Goal: Register for event/course

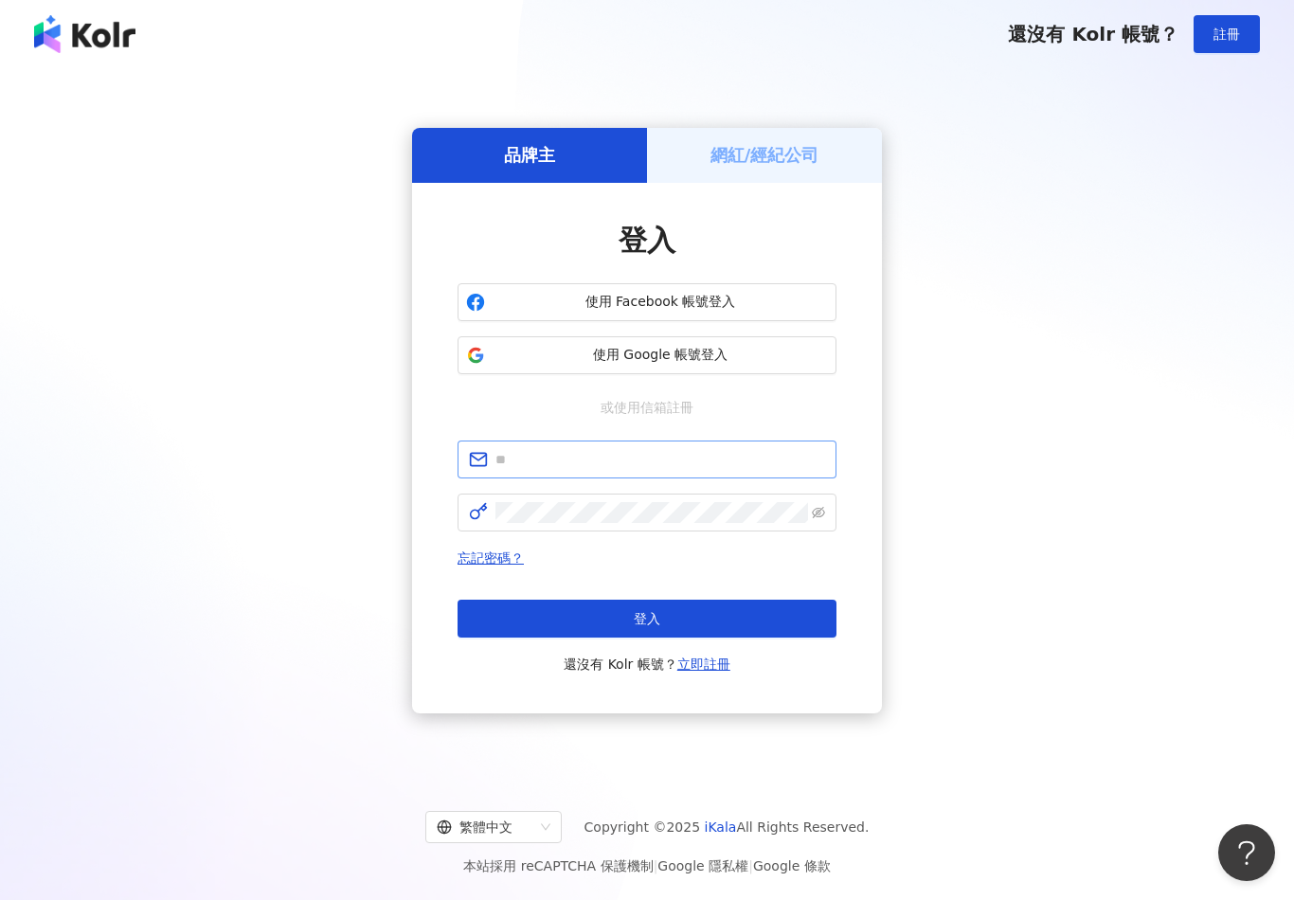
click at [640, 470] on input "text" at bounding box center [660, 459] width 330 height 21
click at [697, 362] on span "使用 Google 帳號登入" at bounding box center [660, 355] width 335 height 19
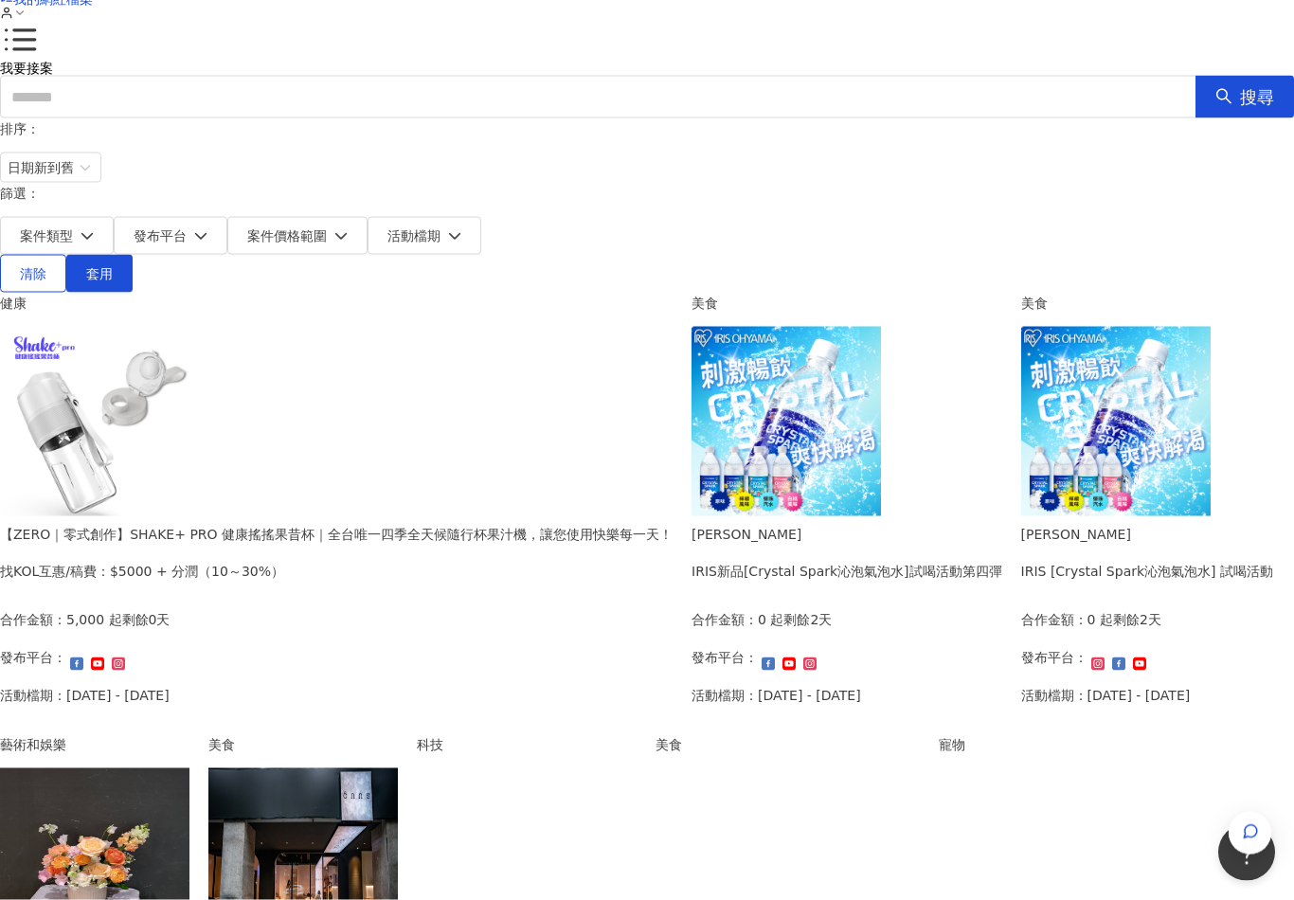
scroll to position [81, 0]
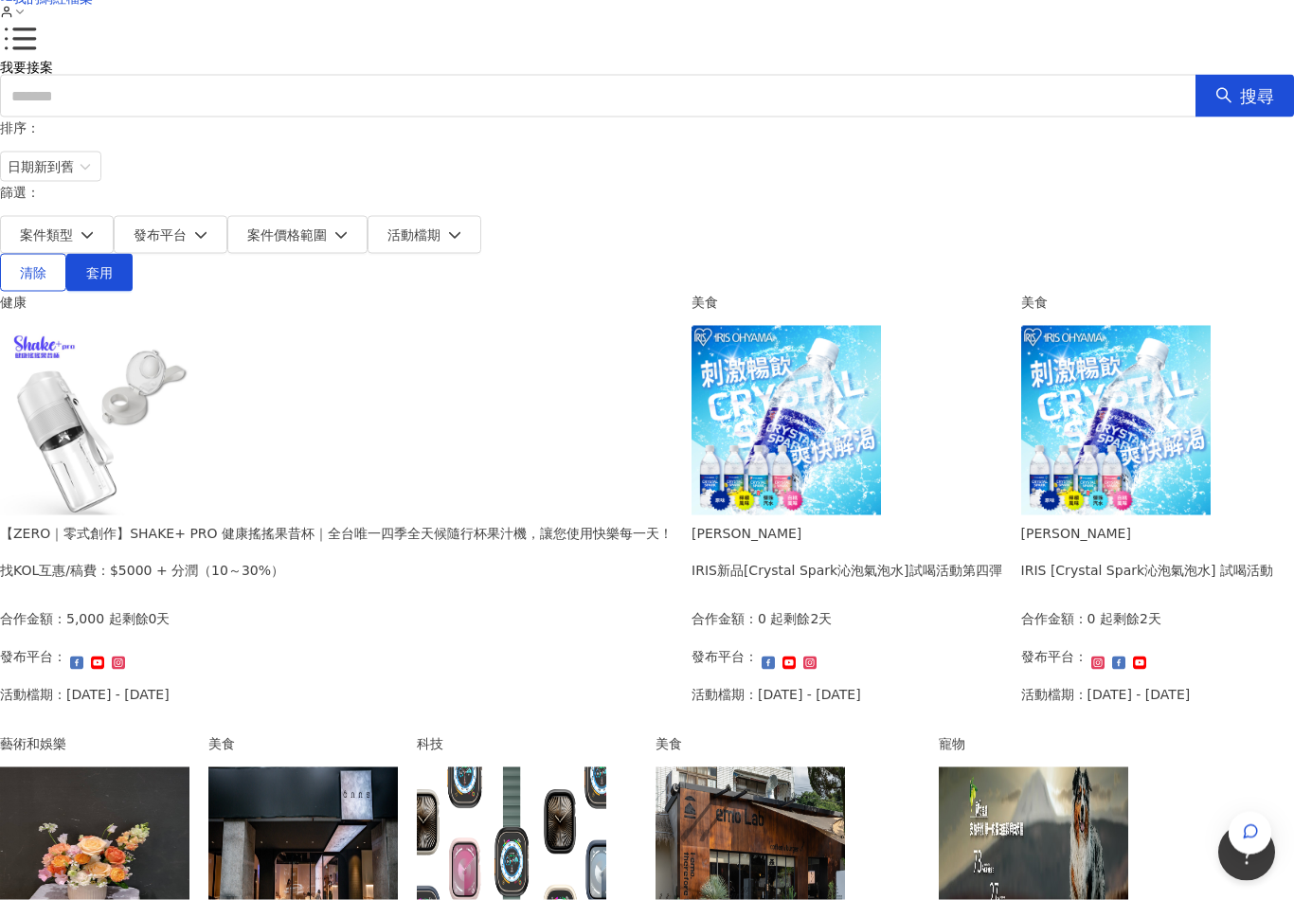
click at [189, 392] on img at bounding box center [94, 420] width 189 height 189
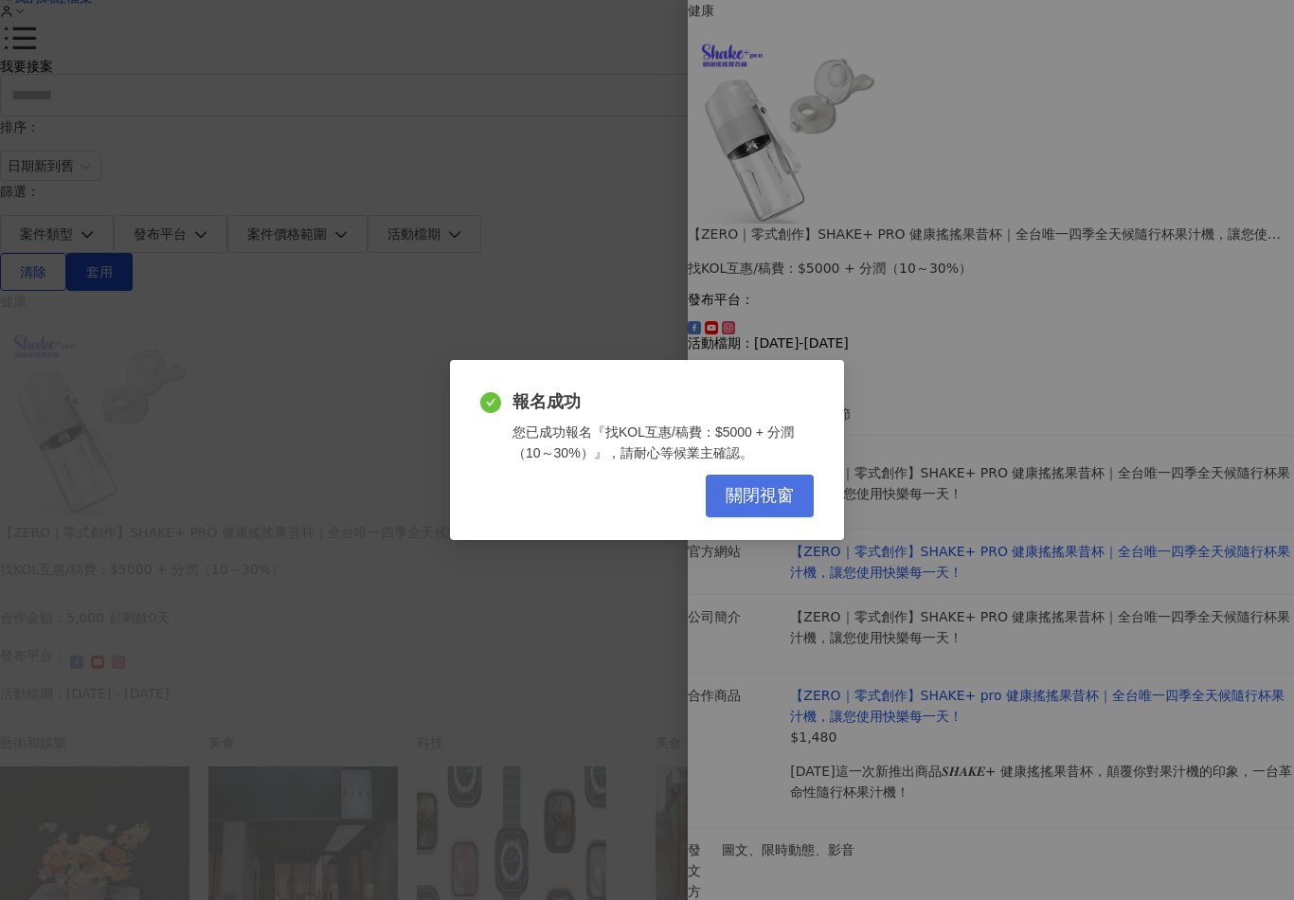
click at [761, 500] on span "關閉視窗" at bounding box center [760, 496] width 68 height 21
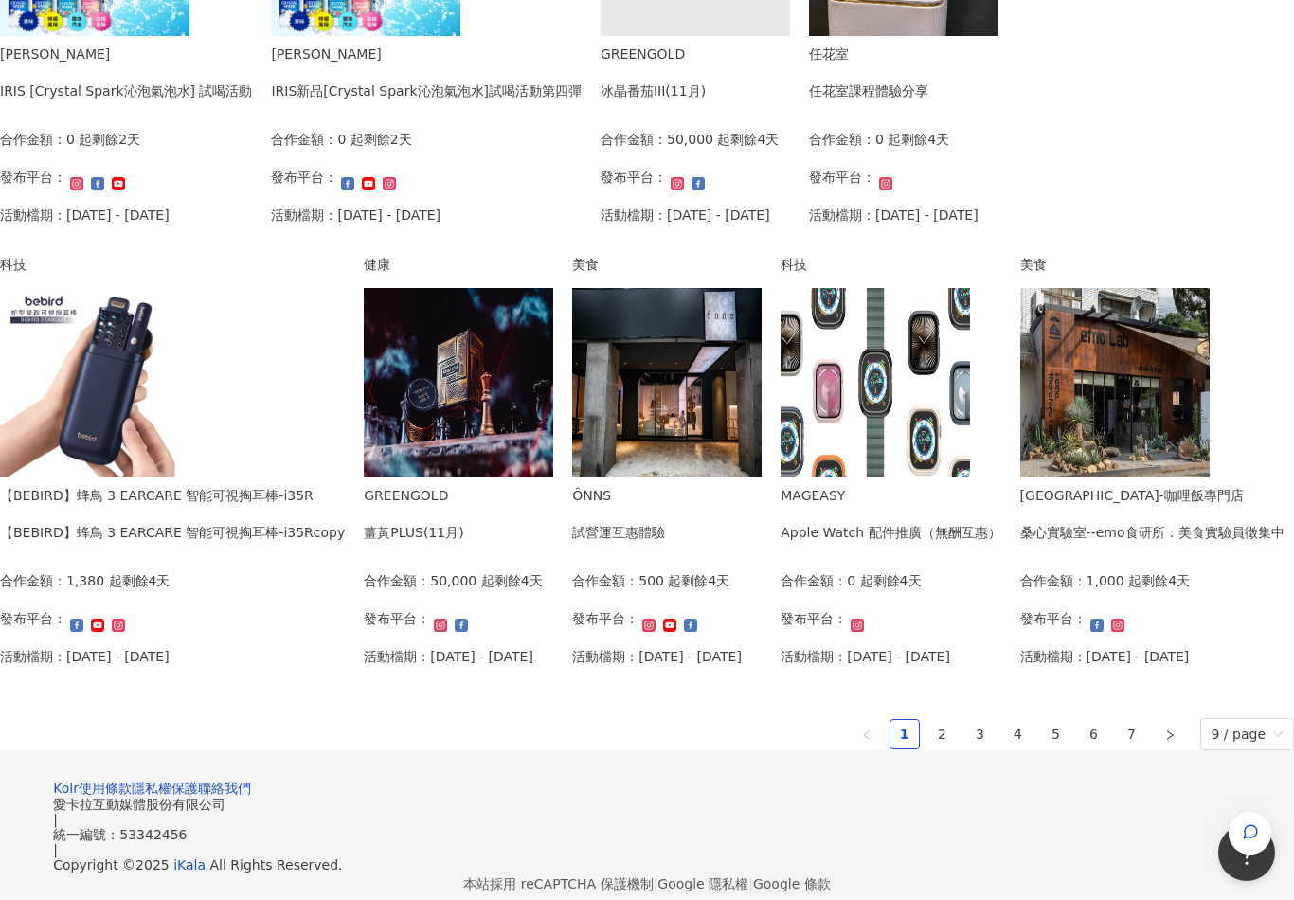
scroll to position [841, 0]
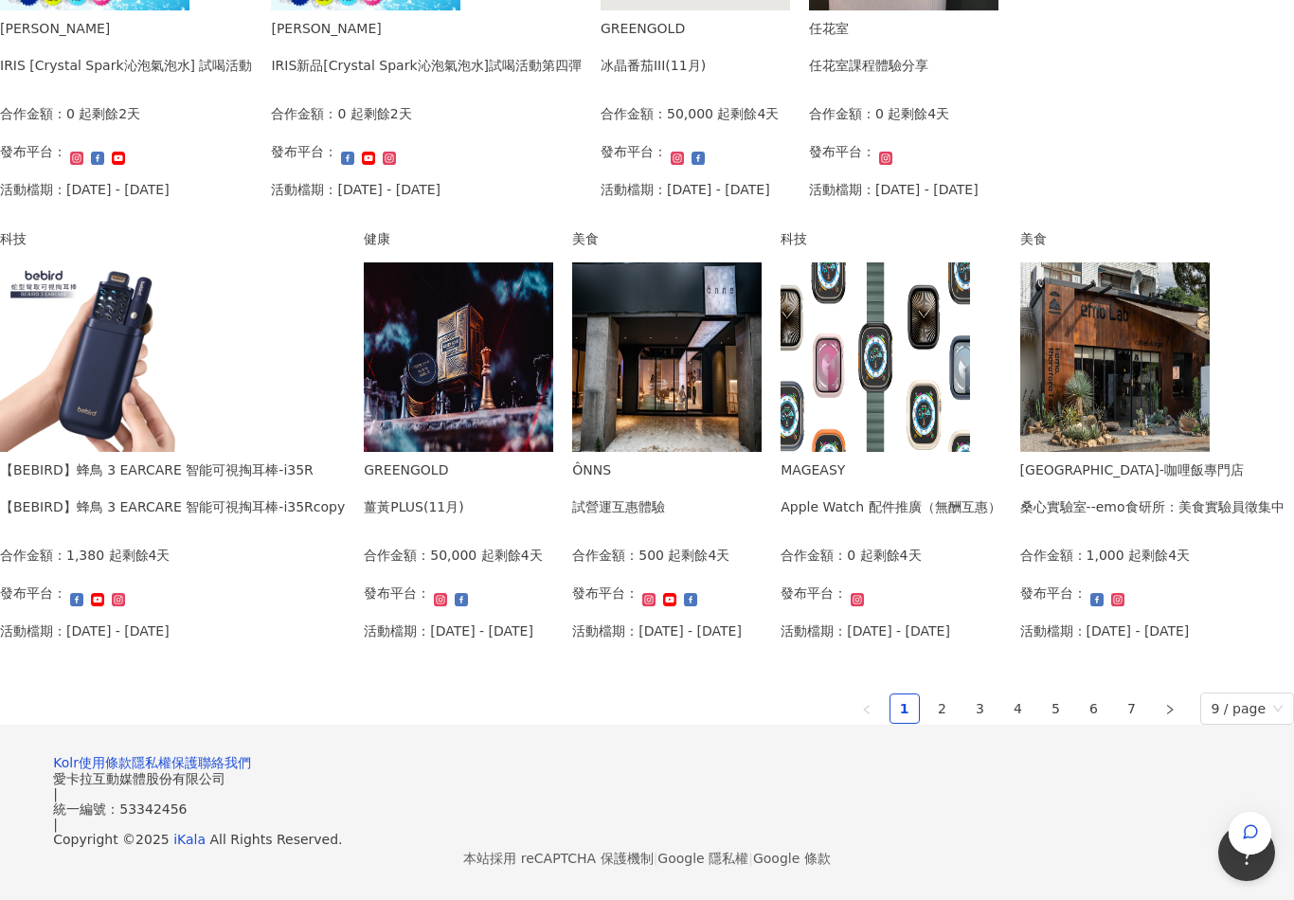
click at [781, 452] on img at bounding box center [875, 356] width 189 height 189
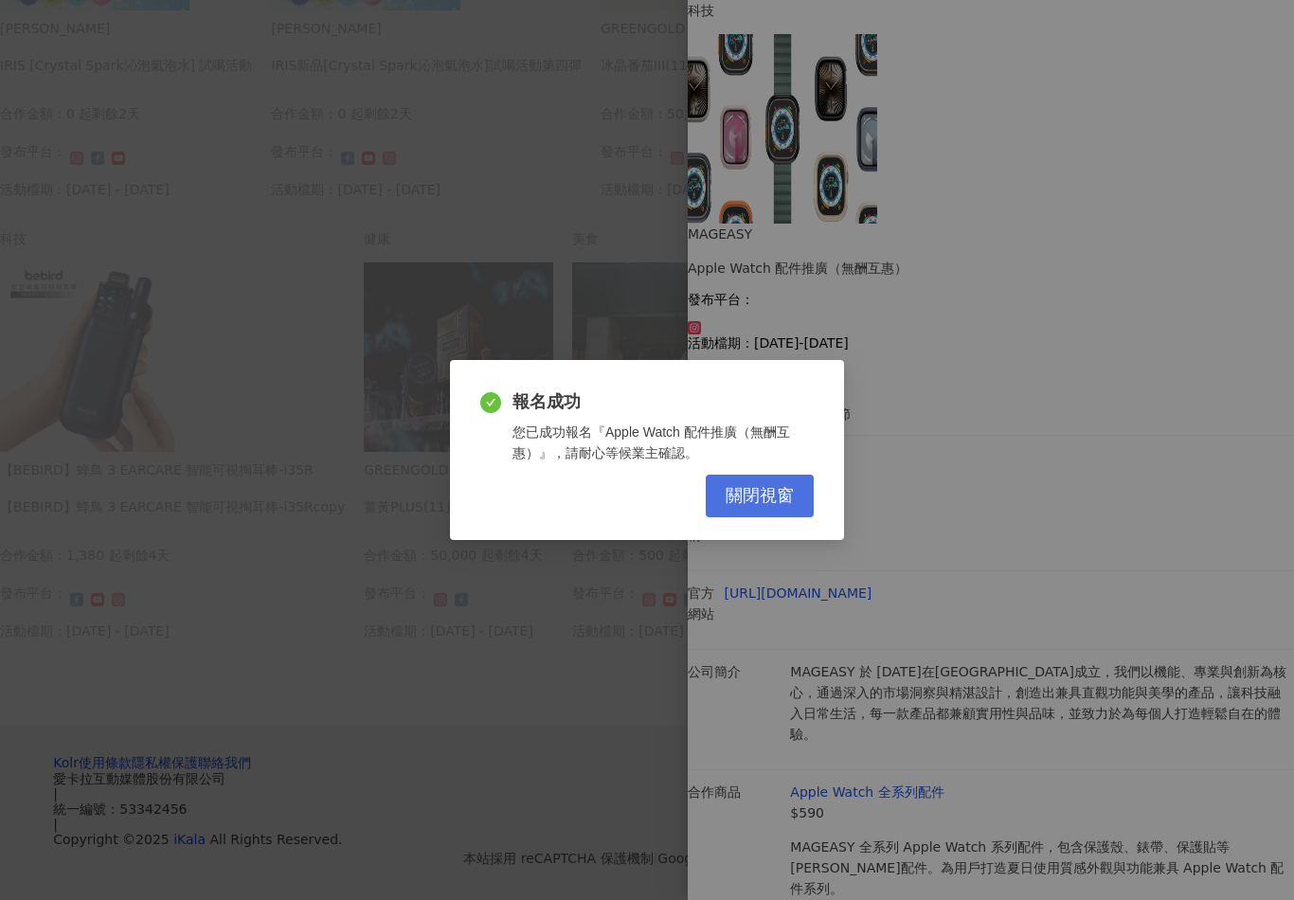
click at [752, 517] on button "關閉視窗" at bounding box center [760, 496] width 108 height 43
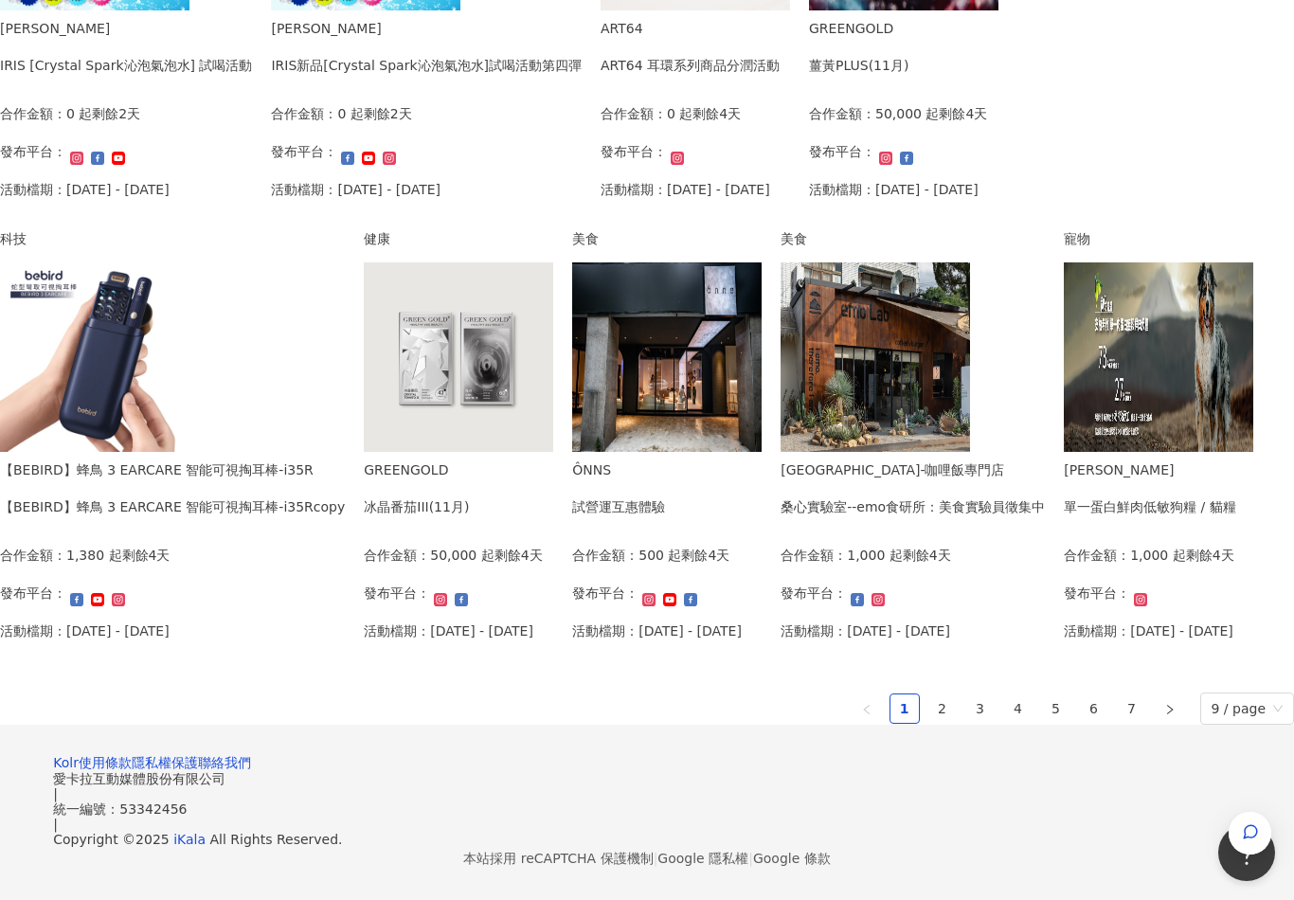
scroll to position [918, 0]
click at [928, 723] on link "2" at bounding box center [942, 708] width 28 height 28
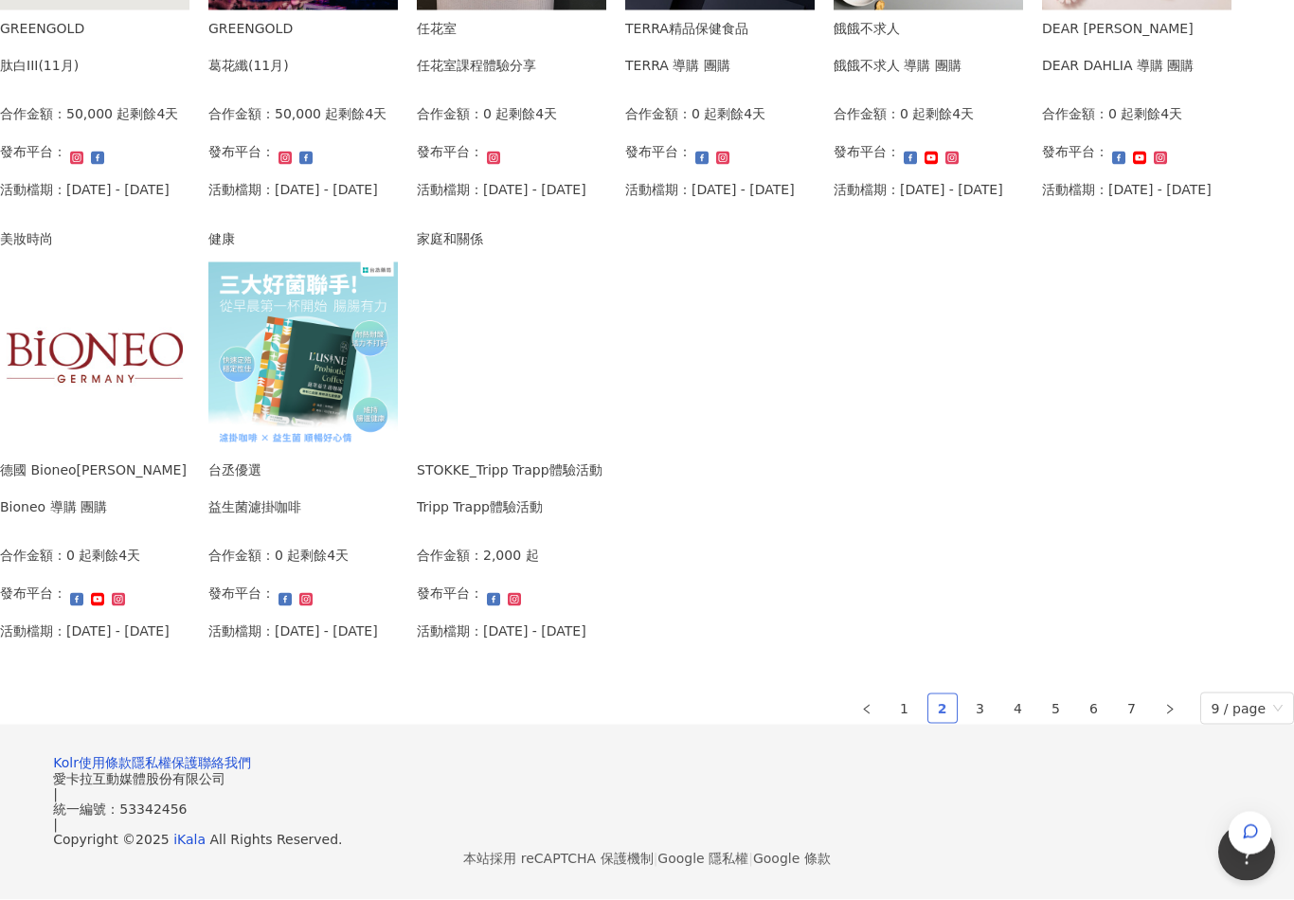
scroll to position [981, 0]
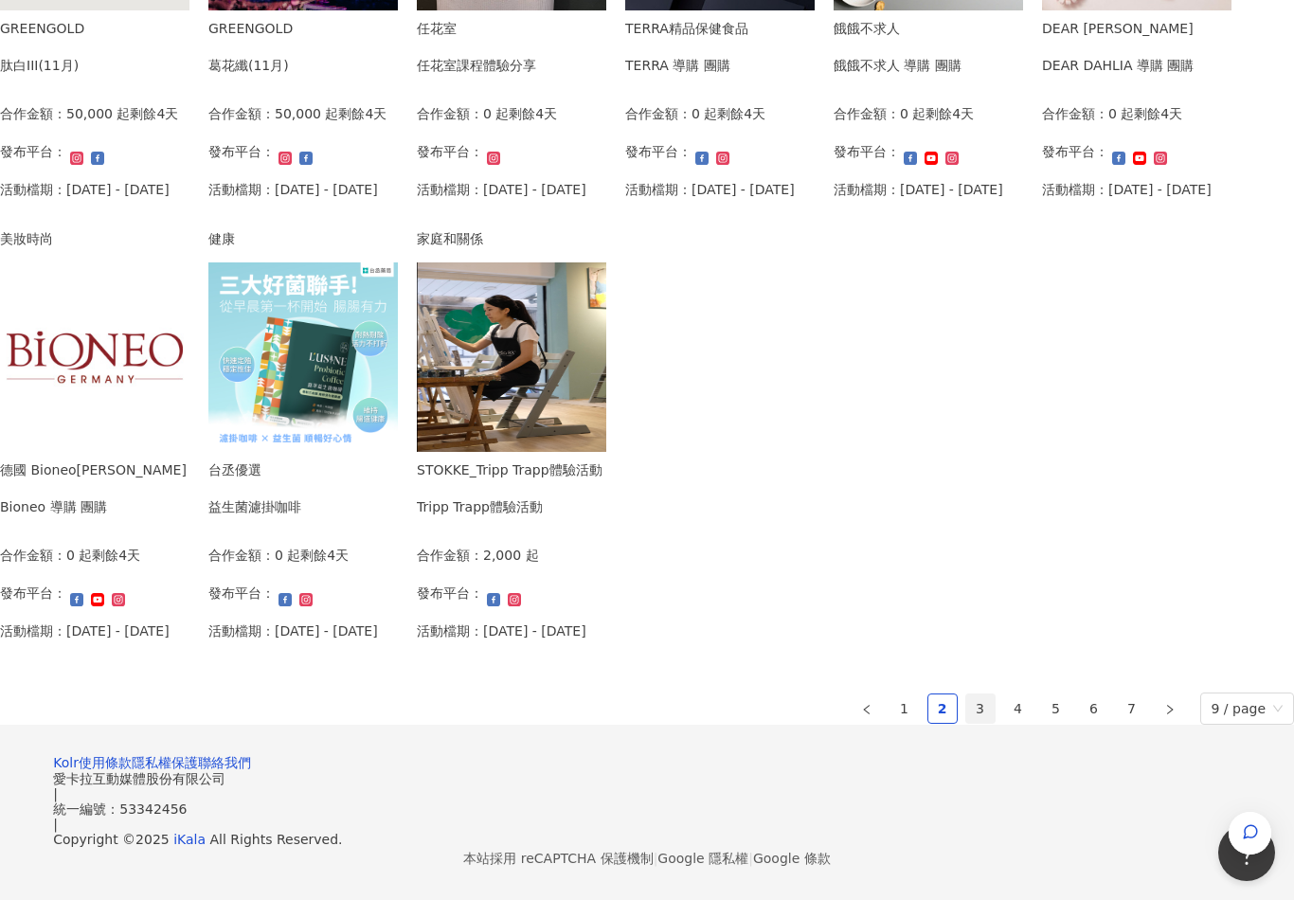
click at [966, 723] on link "3" at bounding box center [980, 708] width 28 height 28
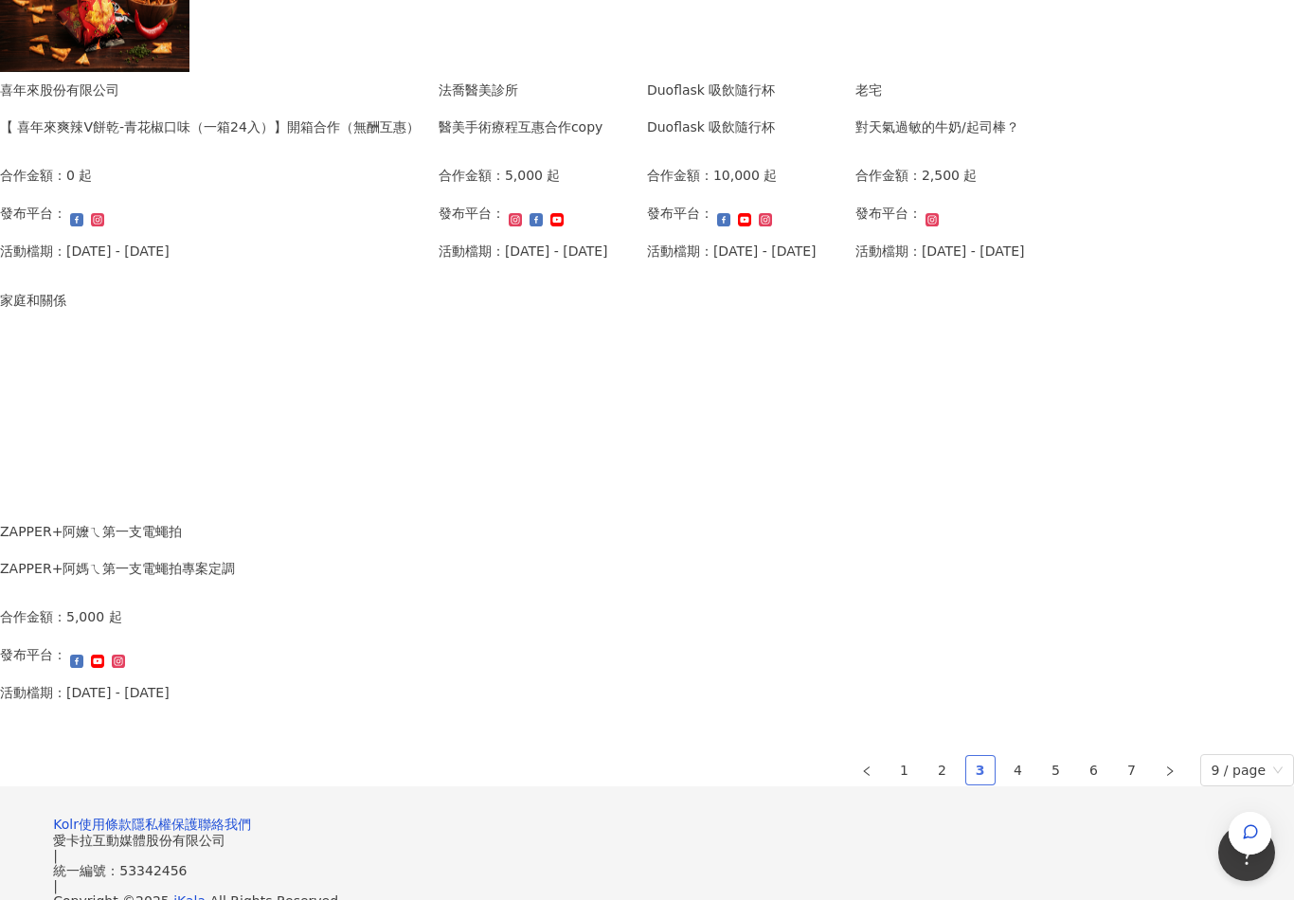
scroll to position [1101, 0]
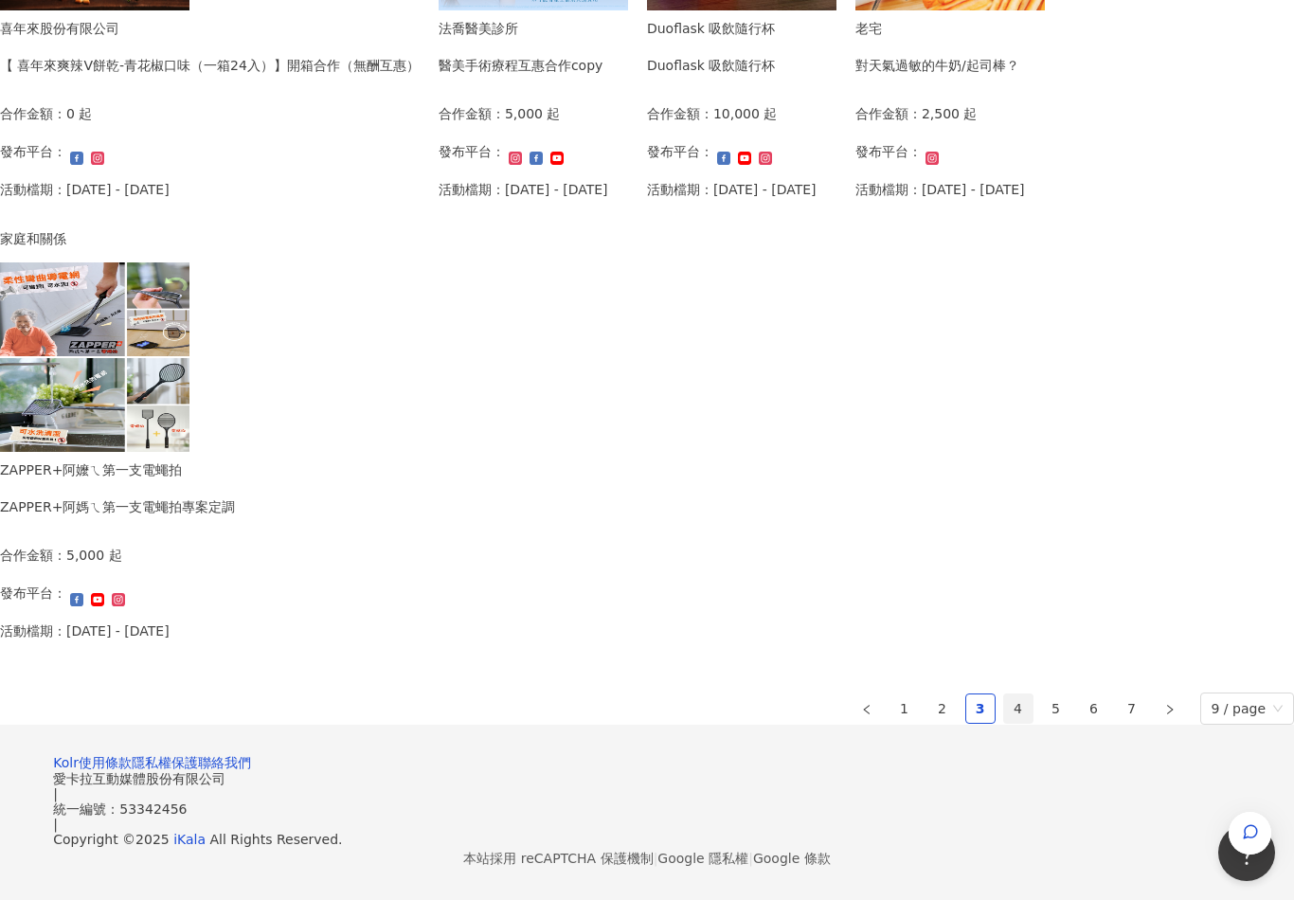
click at [1004, 694] on link "4" at bounding box center [1018, 708] width 28 height 28
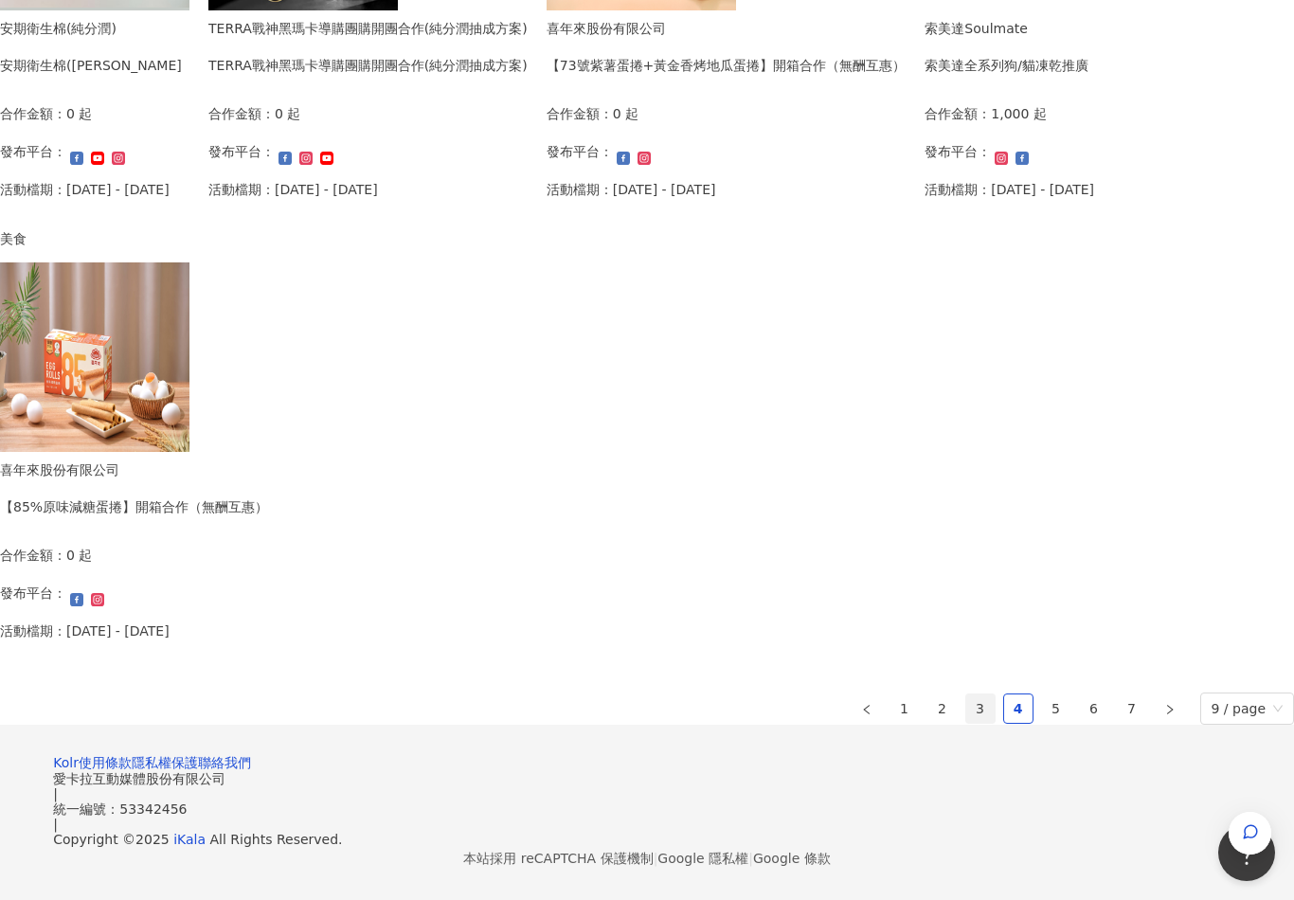
click at [966, 694] on link "3" at bounding box center [980, 708] width 28 height 28
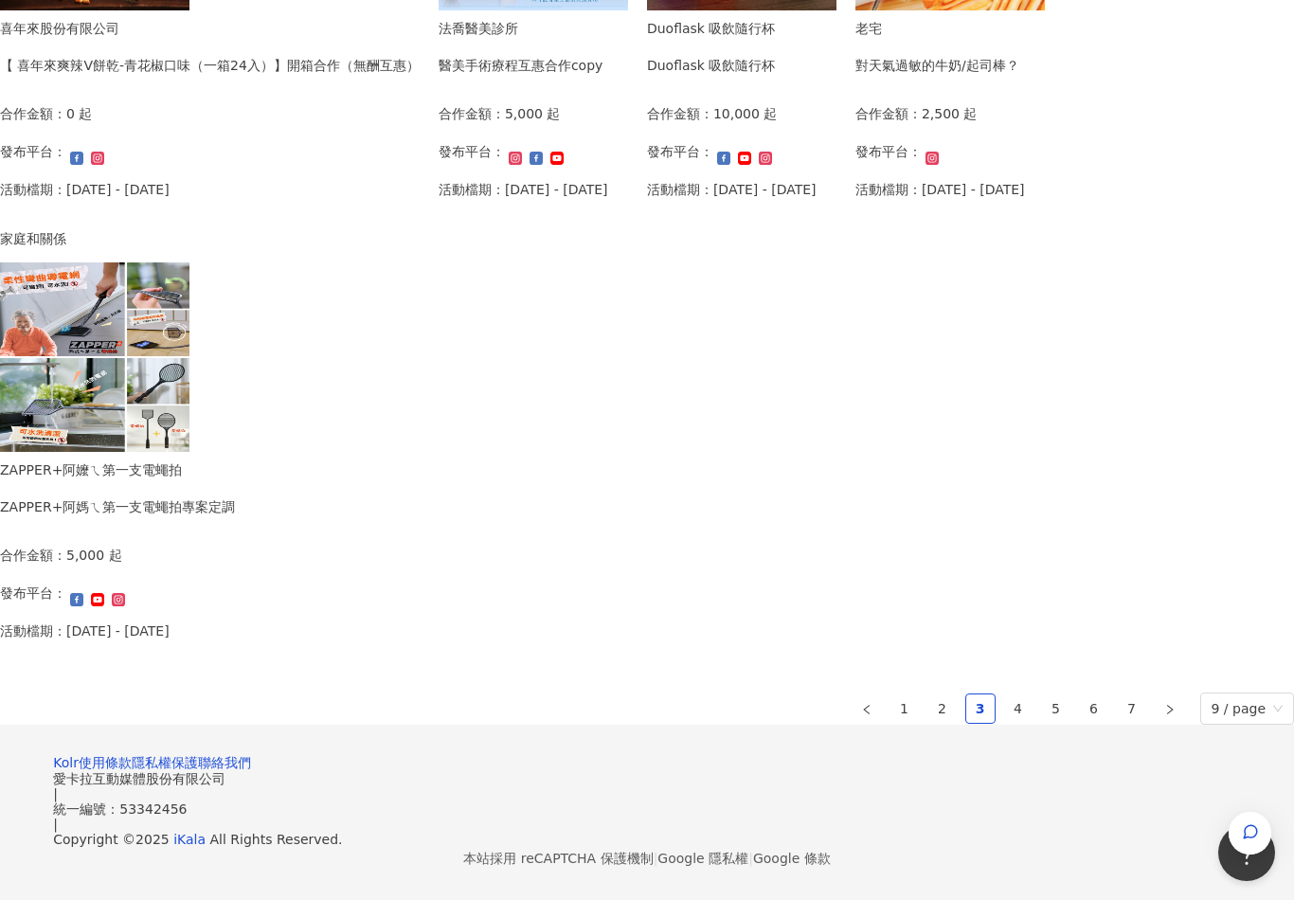
click at [235, 459] on div "ZAPPER+阿嬤ㄟ第一支電蠅拍 ZAPPER+阿媽ㄟ第一支電蠅拍專案定調" at bounding box center [117, 494] width 235 height 71
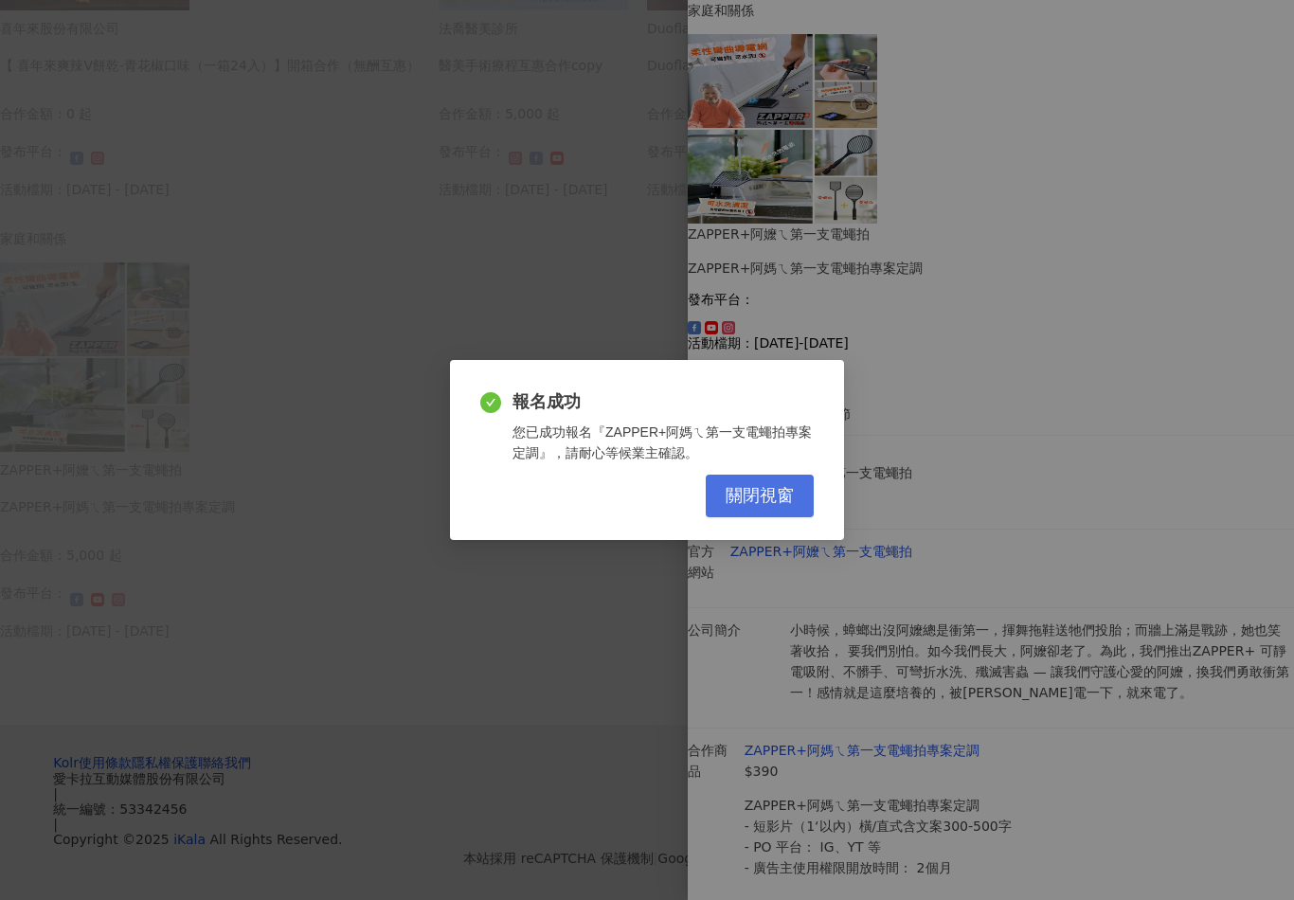
click at [781, 517] on button "關閉視窗" at bounding box center [760, 496] width 108 height 43
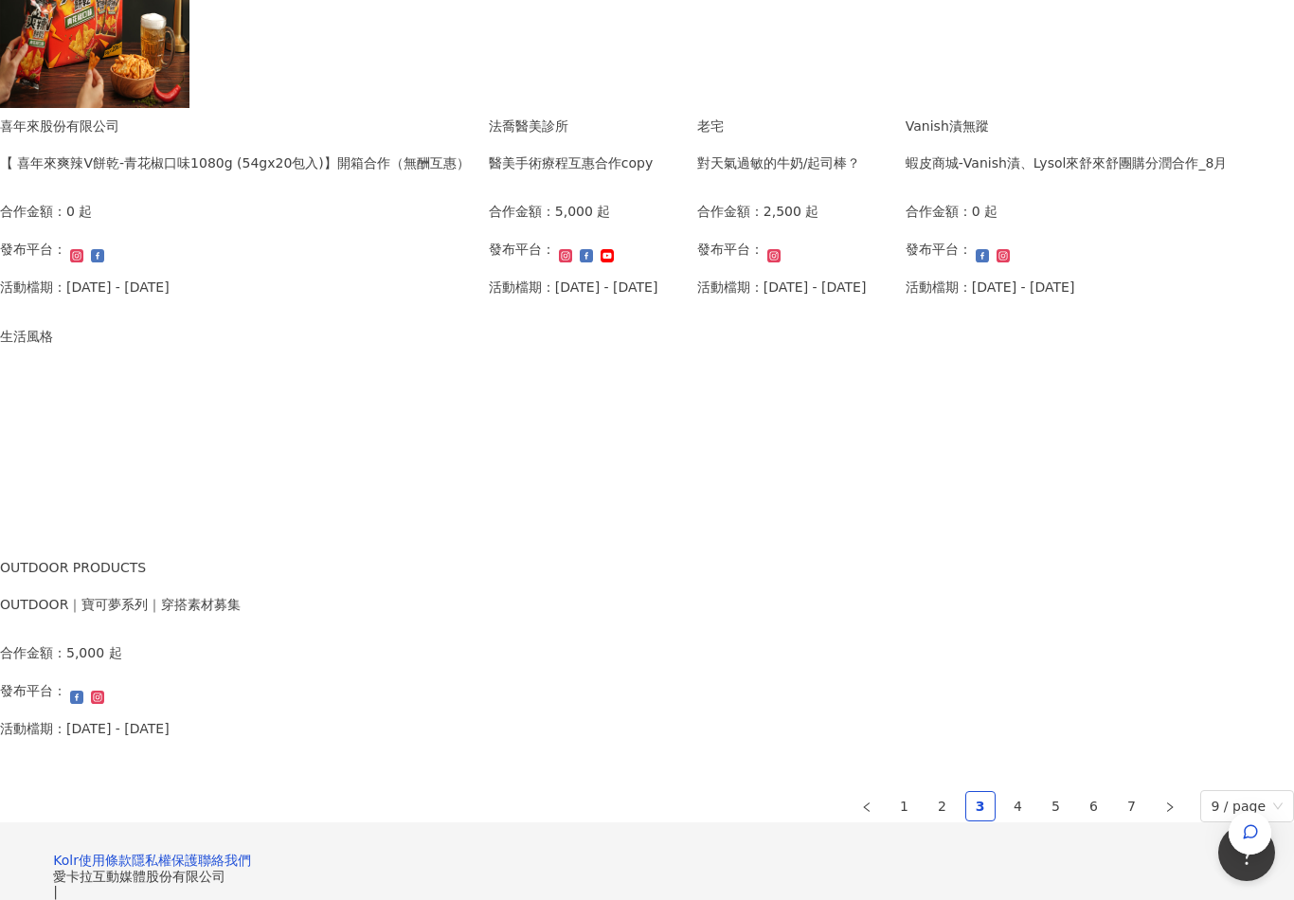
scroll to position [1106, 0]
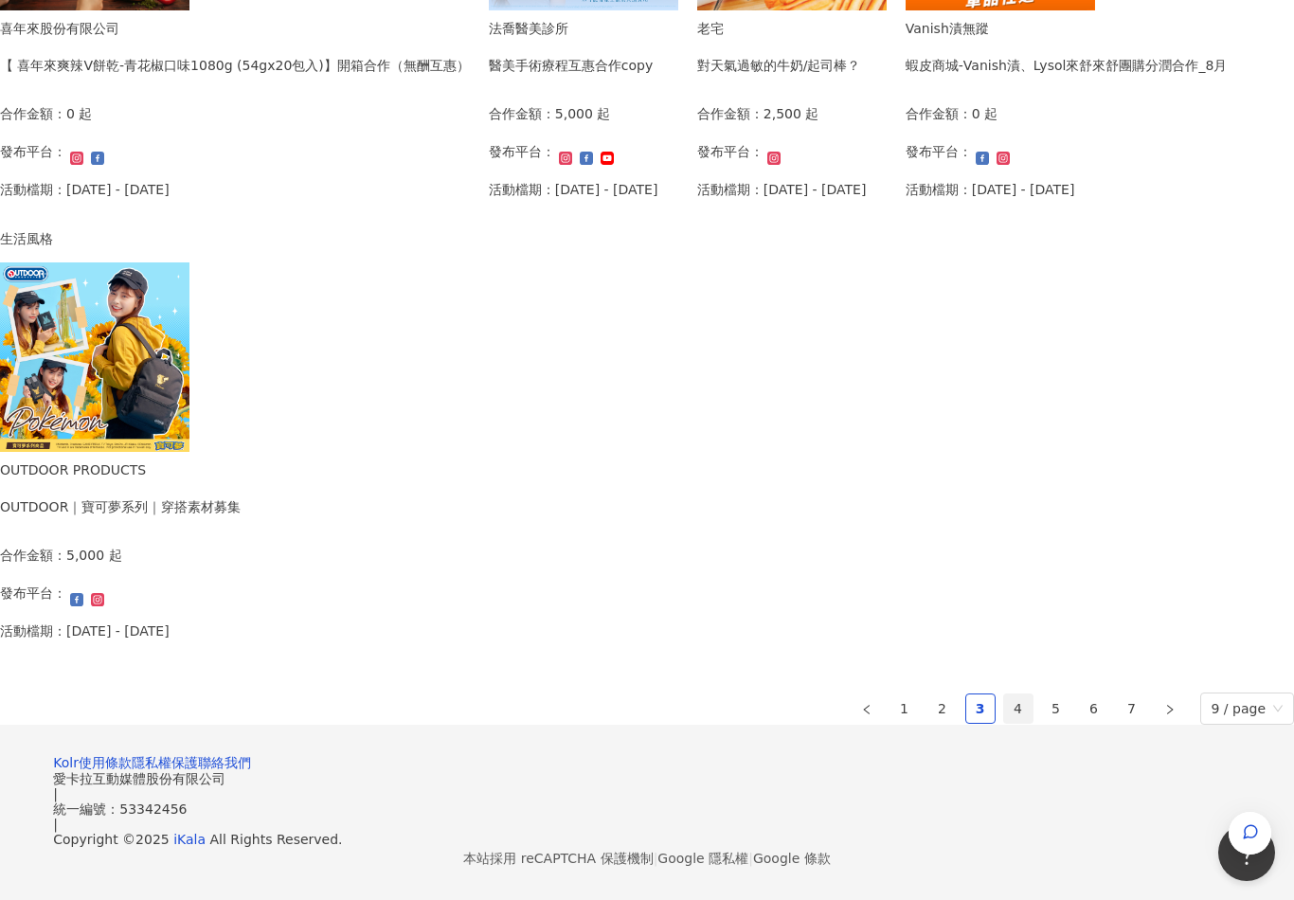
click at [1004, 694] on link "4" at bounding box center [1018, 708] width 28 height 28
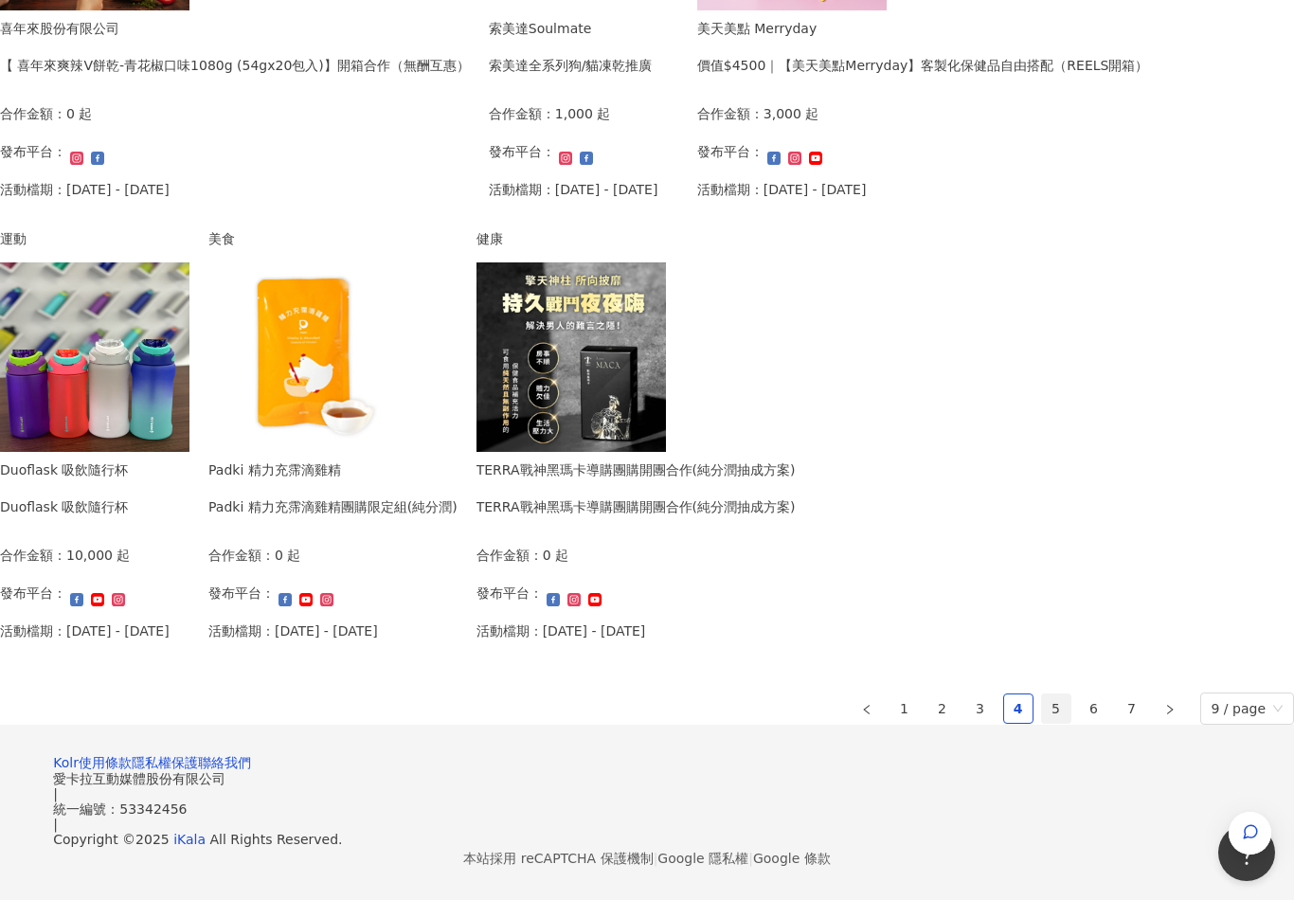
click at [1042, 694] on link "5" at bounding box center [1056, 708] width 28 height 28
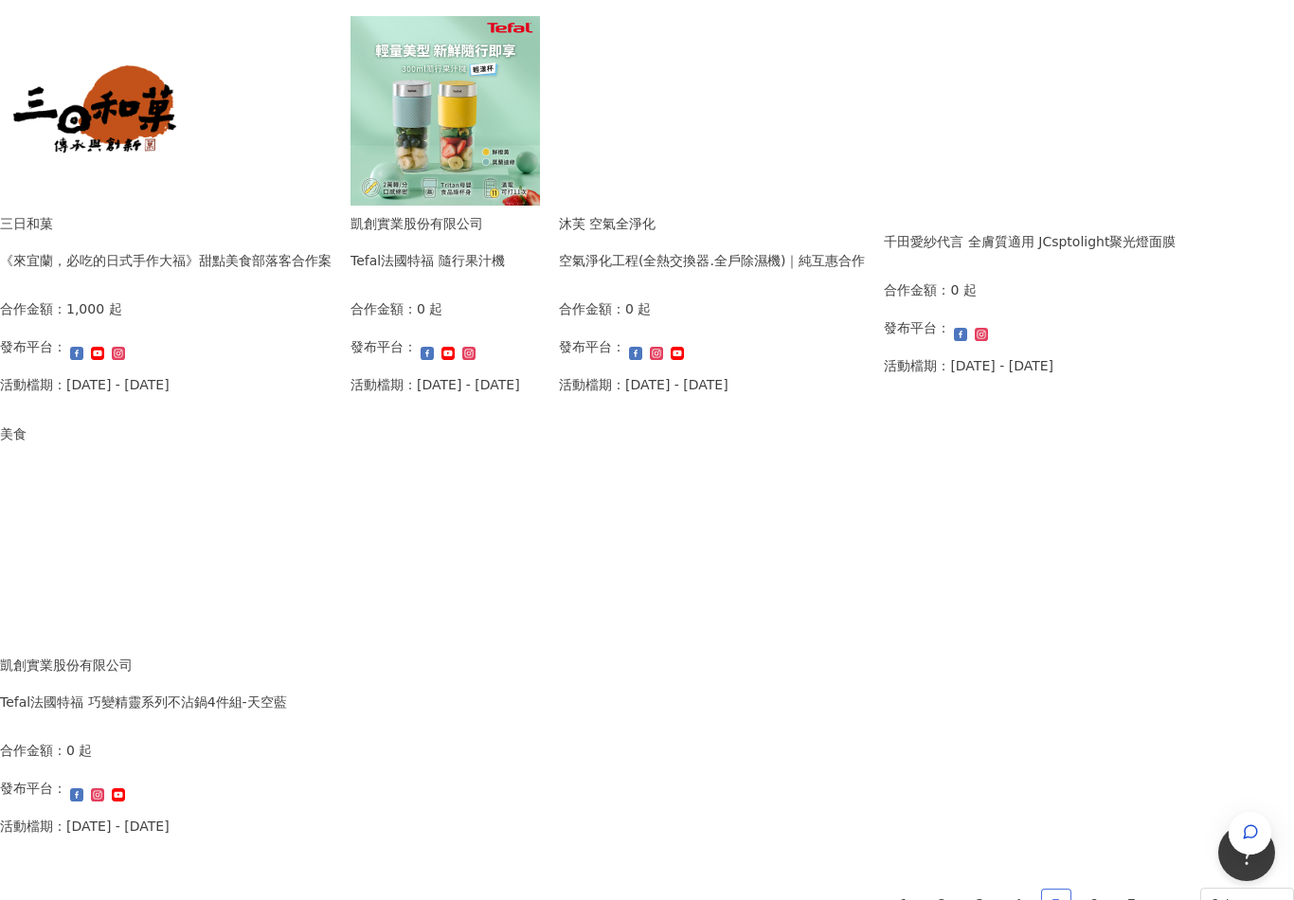
scroll to position [947, 0]
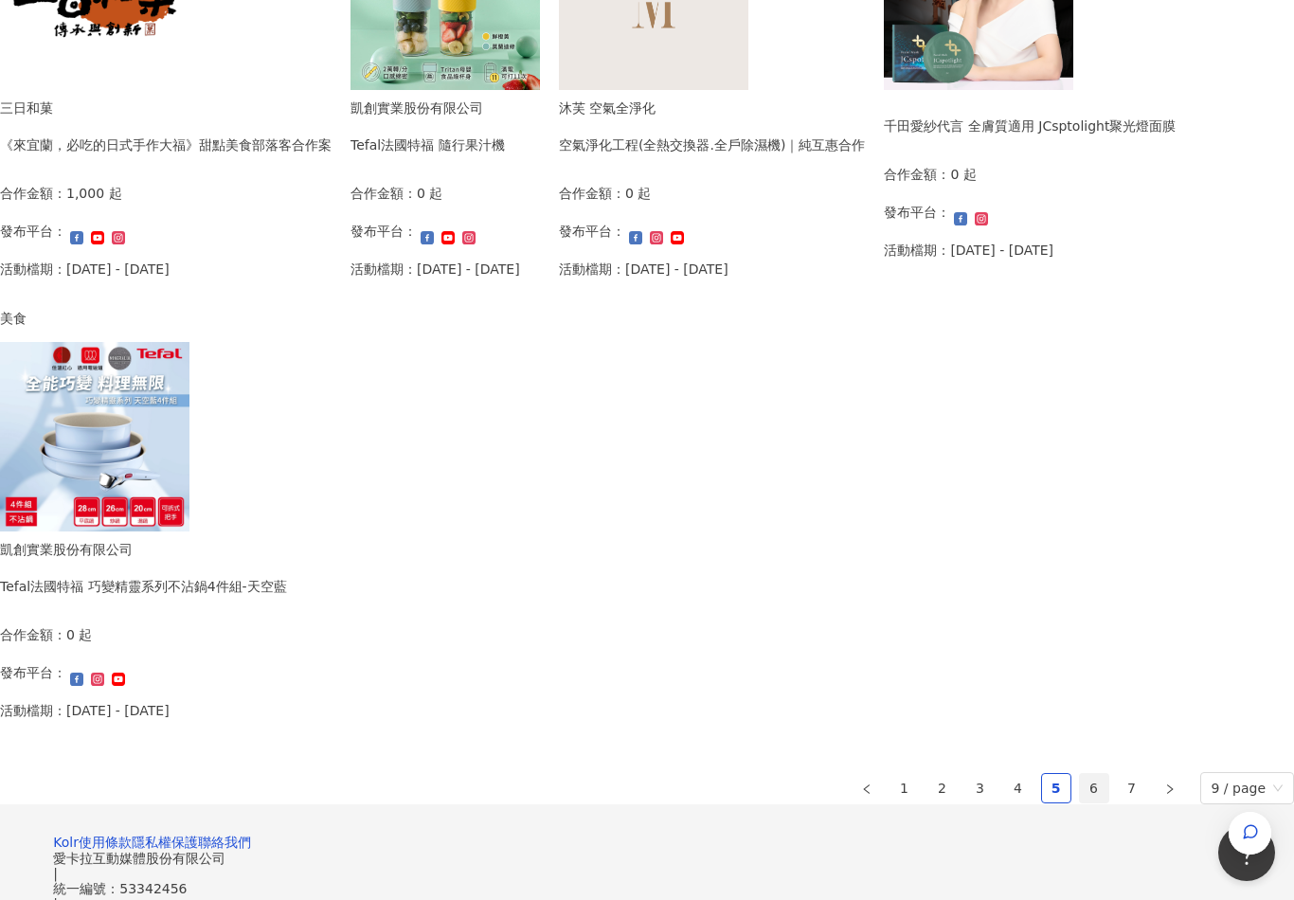
click at [1080, 775] on link "6" at bounding box center [1094, 788] width 28 height 28
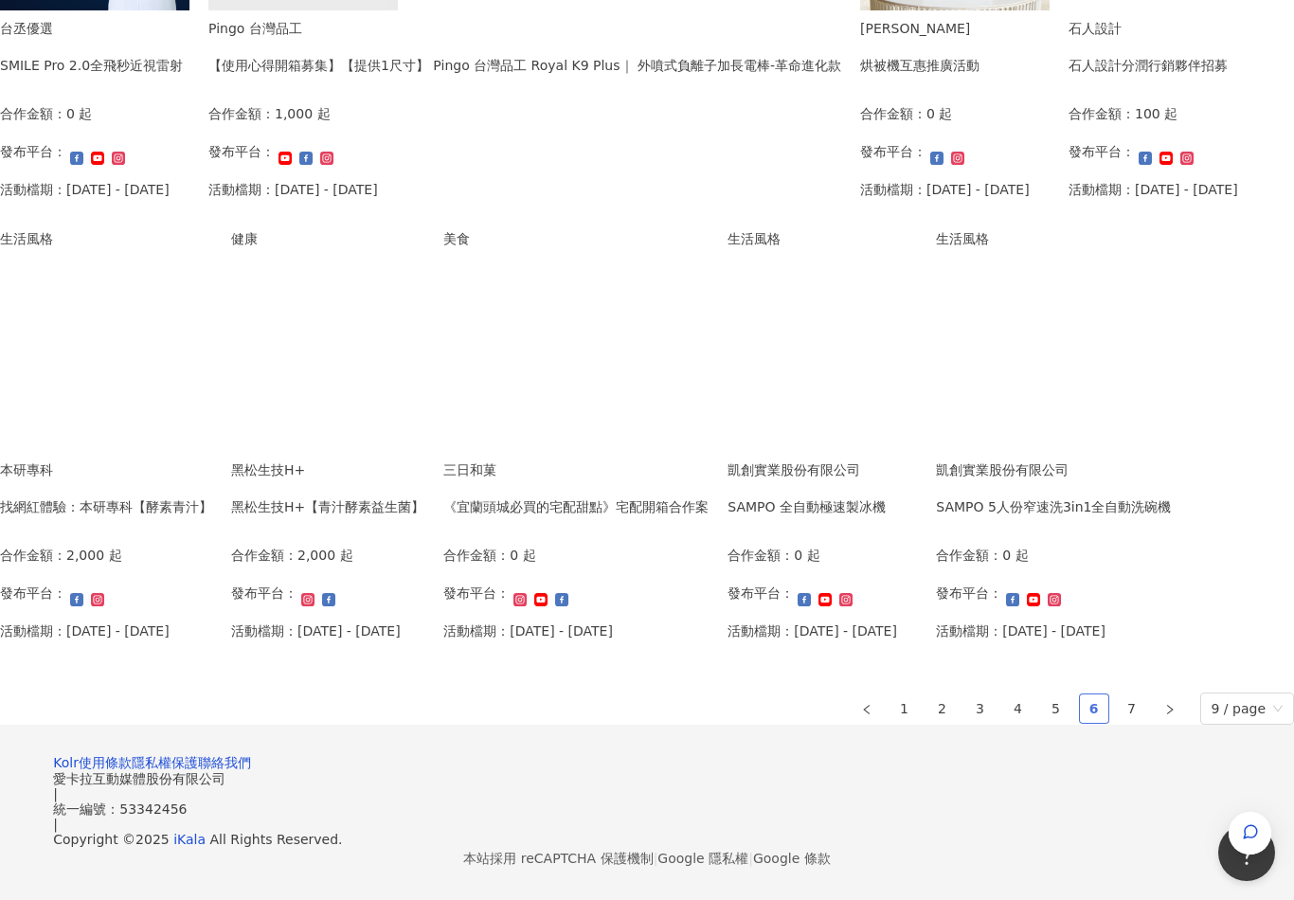
scroll to position [862, 0]
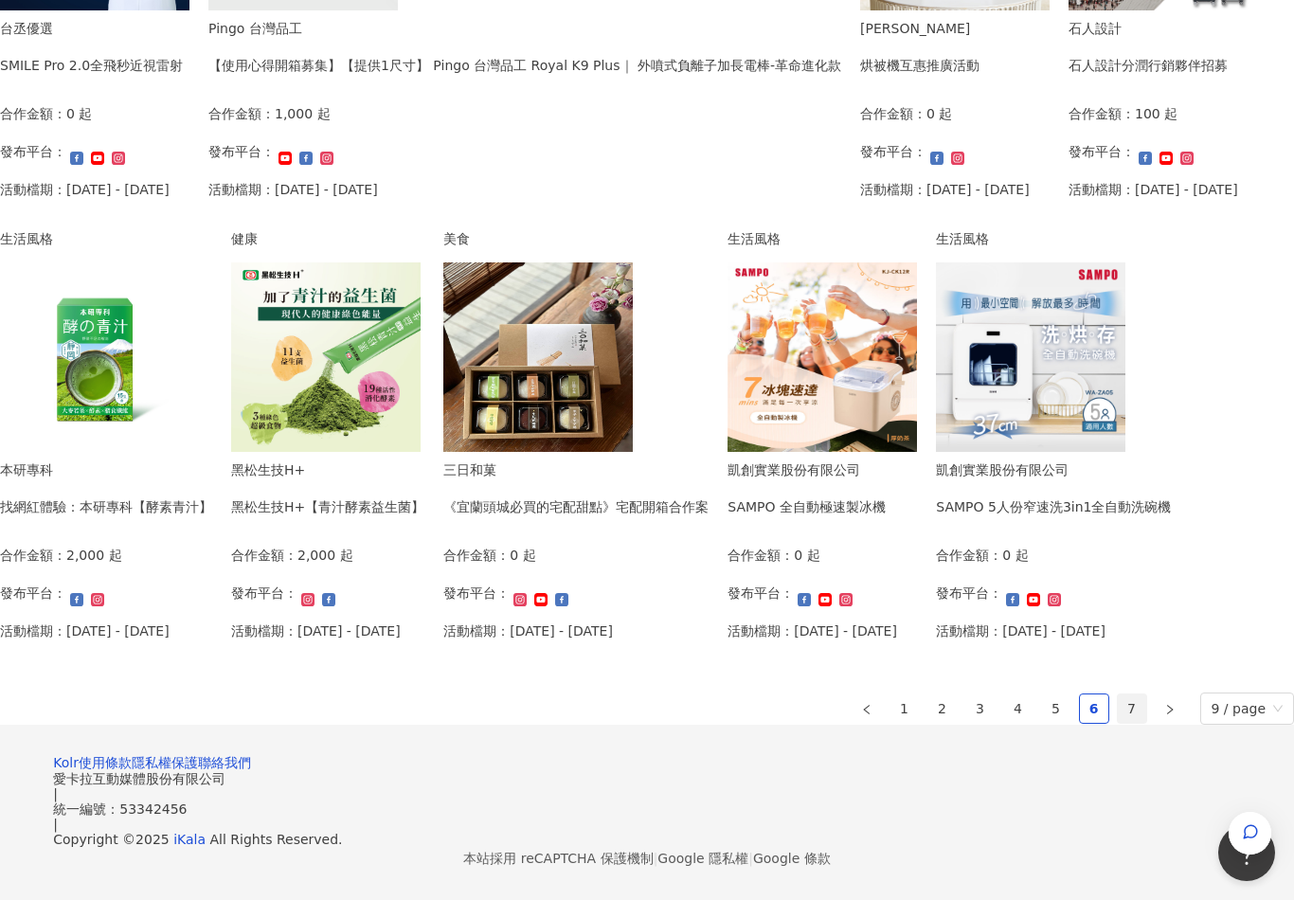
click at [1117, 724] on li "7" at bounding box center [1132, 708] width 30 height 30
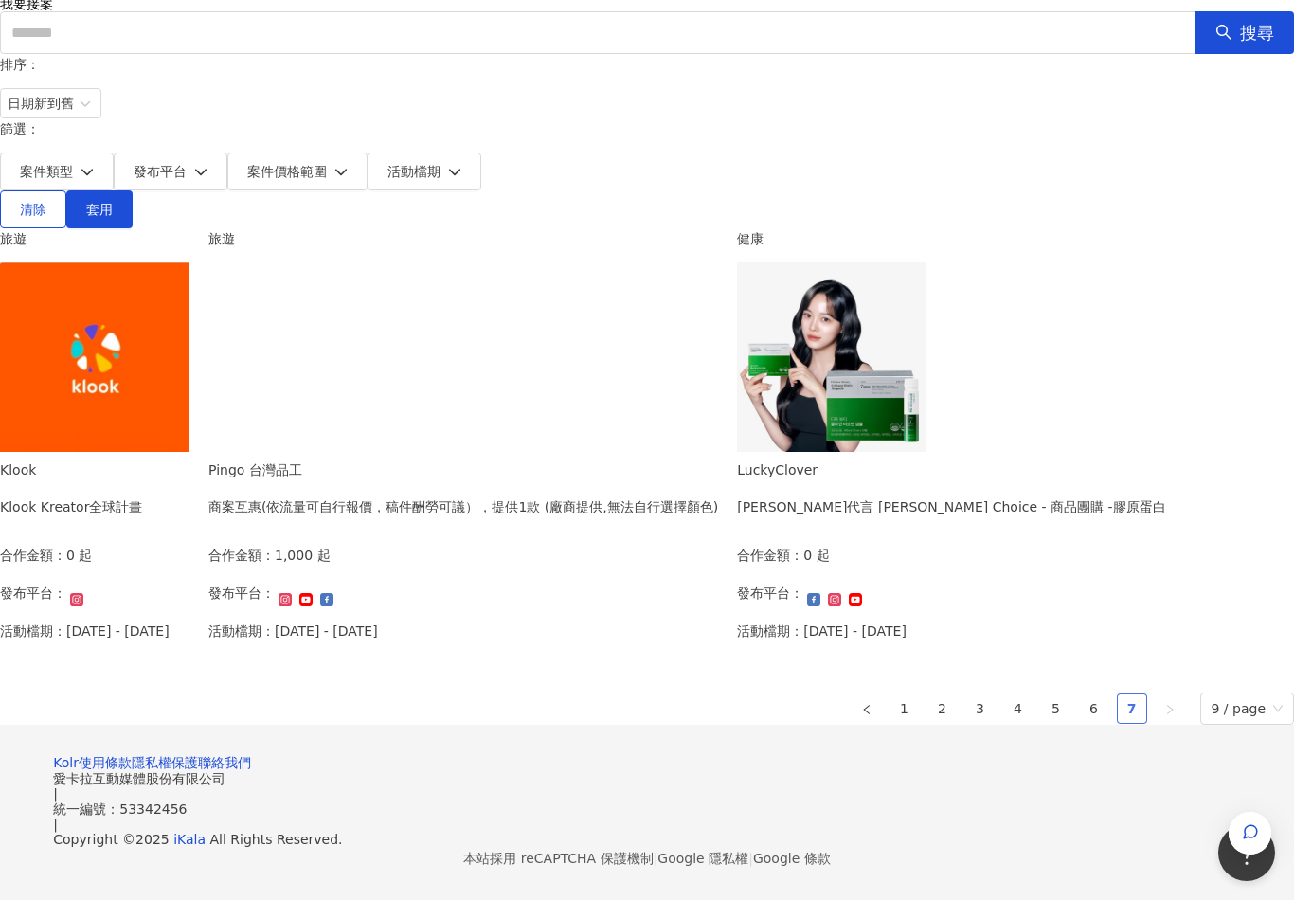
scroll to position [0, 0]
